Goal: Navigation & Orientation: Find specific page/section

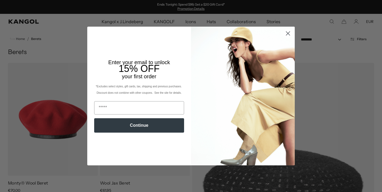
click at [287, 34] on circle "Close dialog" at bounding box center [288, 33] width 9 height 9
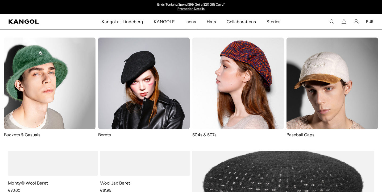
click at [190, 22] on span "Icons" at bounding box center [190, 21] width 11 height 15
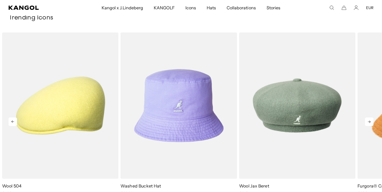
click at [373, 122] on icon at bounding box center [369, 121] width 9 height 9
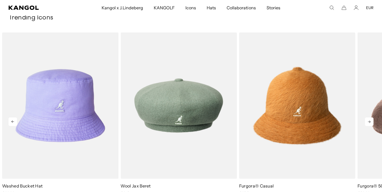
click at [373, 122] on icon at bounding box center [369, 121] width 9 height 9
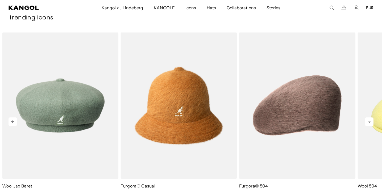
click at [373, 122] on icon at bounding box center [369, 121] width 9 height 9
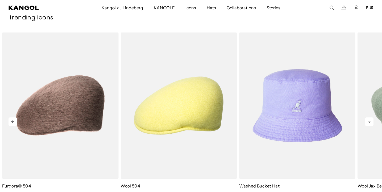
click at [373, 122] on icon at bounding box center [369, 121] width 9 height 9
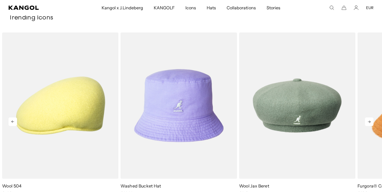
click at [373, 122] on icon at bounding box center [369, 121] width 9 height 9
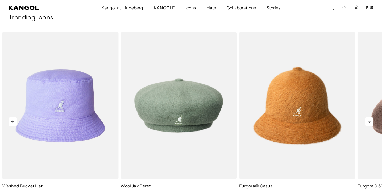
scroll to position [0, 110]
click at [373, 122] on icon at bounding box center [369, 121] width 9 height 9
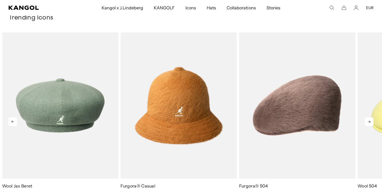
click at [373, 122] on icon at bounding box center [369, 121] width 9 height 9
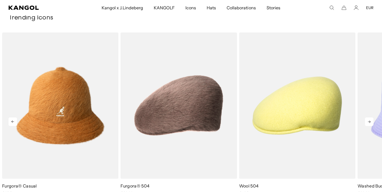
click at [373, 122] on icon at bounding box center [369, 121] width 9 height 9
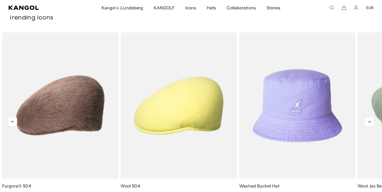
click at [373, 122] on icon at bounding box center [369, 121] width 9 height 9
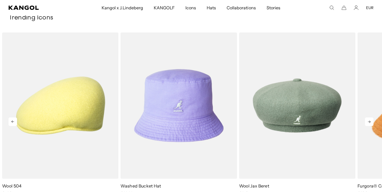
click at [373, 122] on icon at bounding box center [369, 121] width 9 height 9
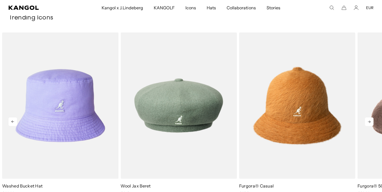
scroll to position [0, 0]
click at [373, 122] on icon at bounding box center [369, 121] width 9 height 9
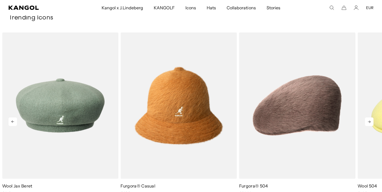
click at [373, 122] on icon at bounding box center [369, 121] width 9 height 9
